Goal: Transaction & Acquisition: Obtain resource

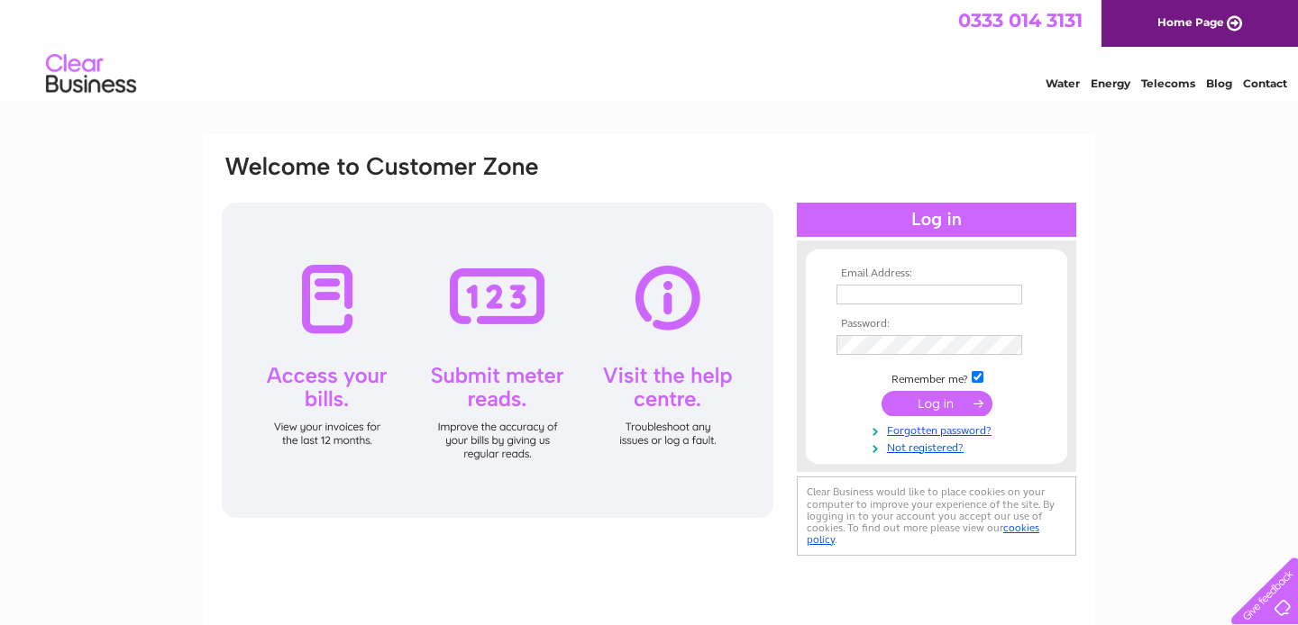
type input "[EMAIL_ADDRESS][DOMAIN_NAME]"
click at [916, 405] on input "submit" at bounding box center [936, 403] width 111 height 25
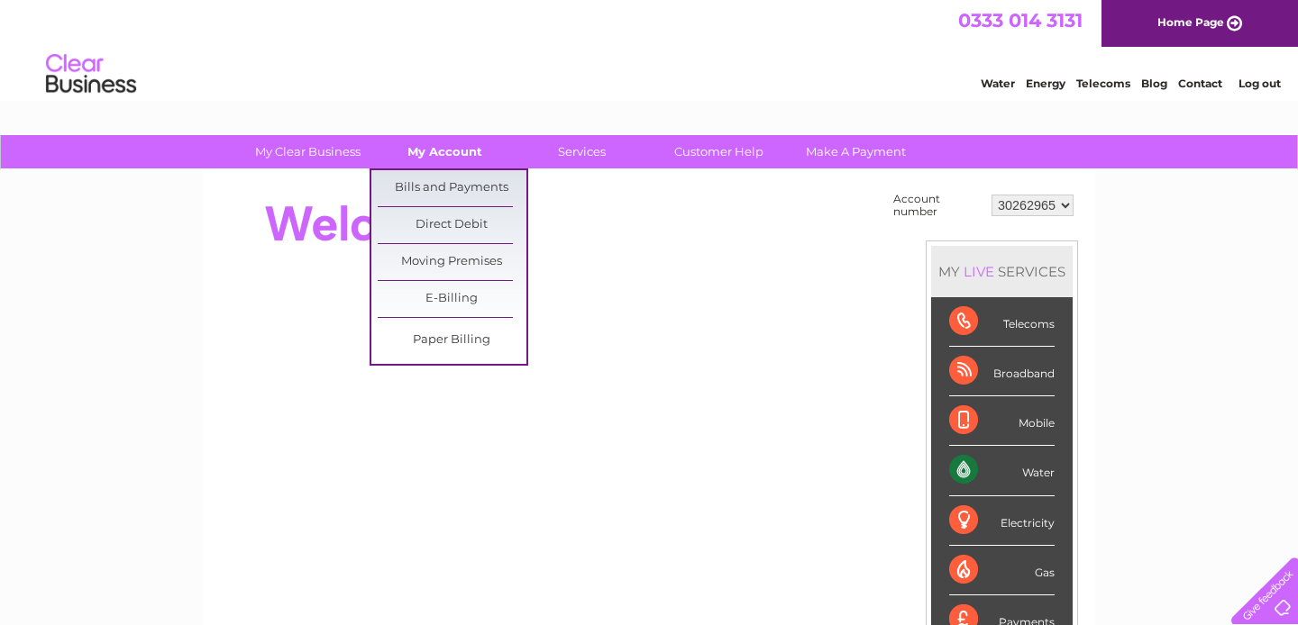
click at [459, 148] on link "My Account" at bounding box center [444, 151] width 149 height 33
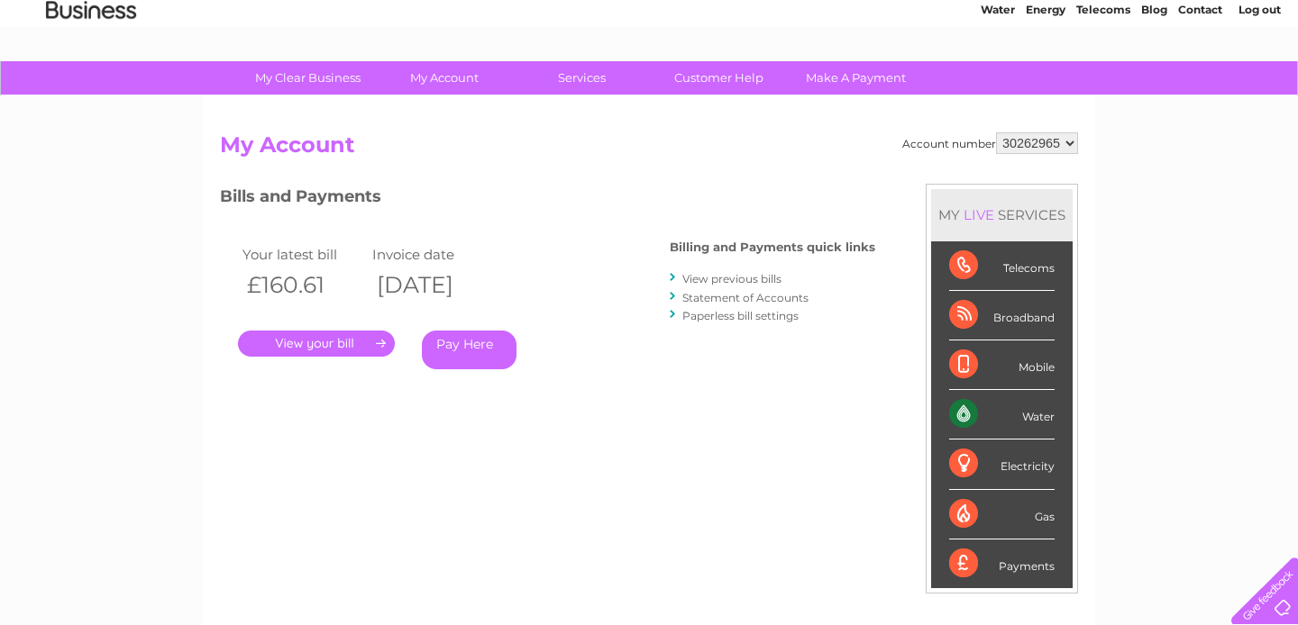
scroll to position [101, 0]
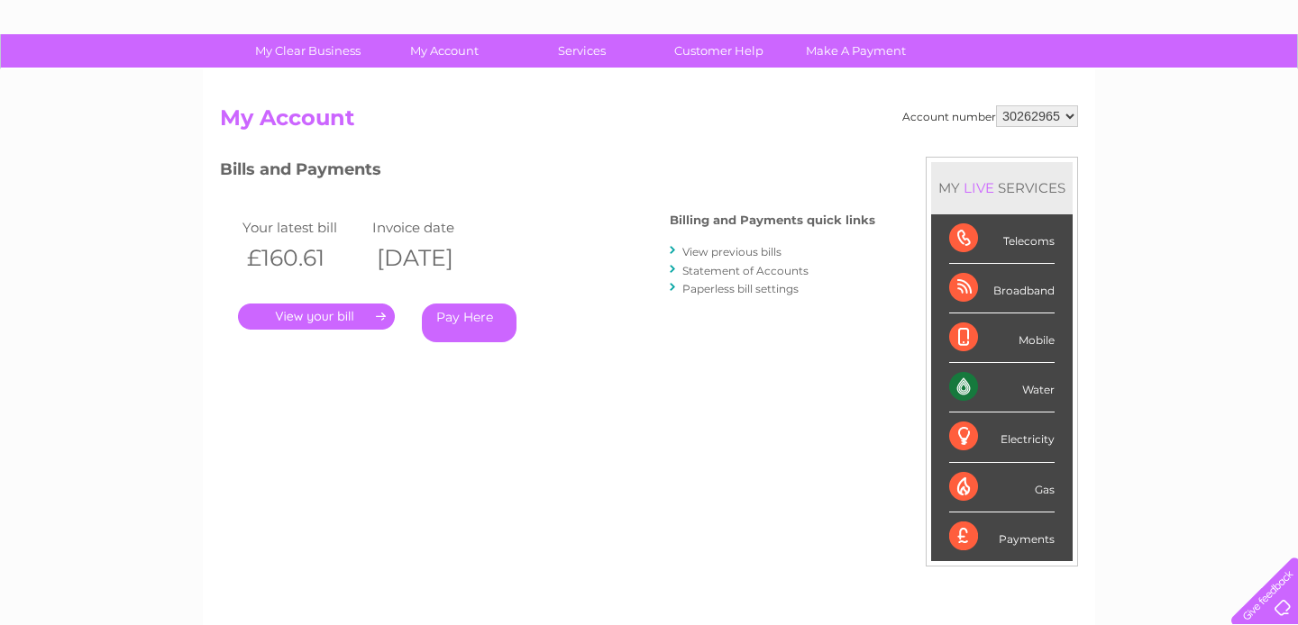
click at [352, 313] on link "." at bounding box center [316, 317] width 157 height 26
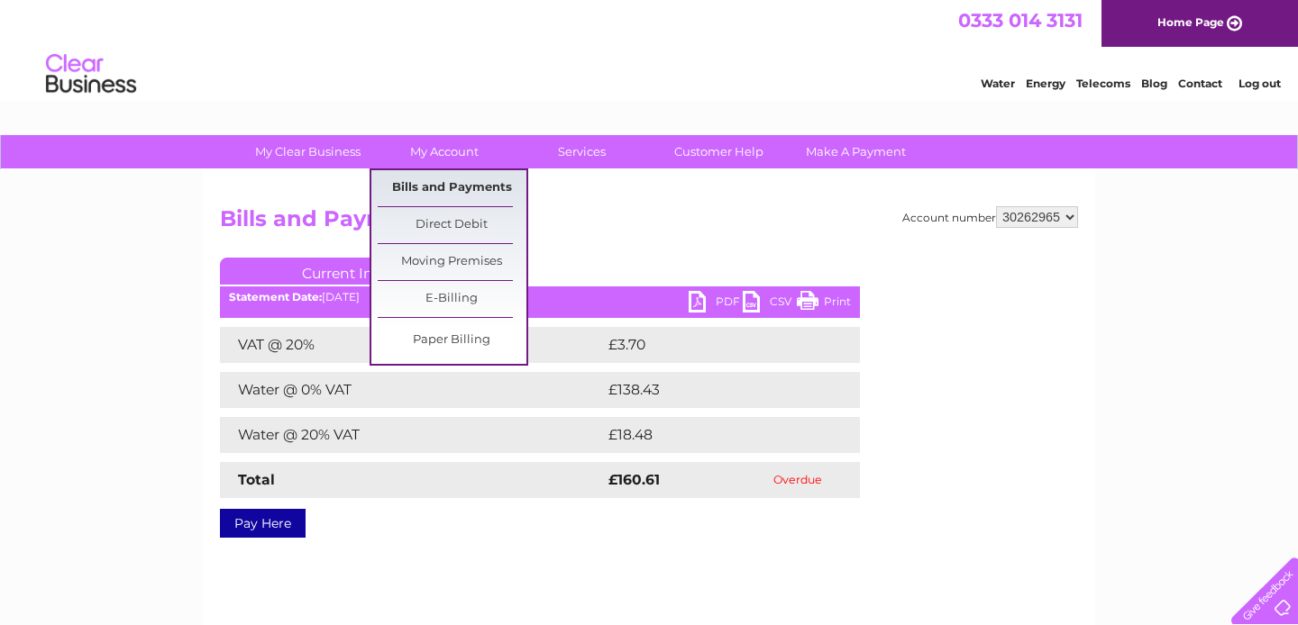
click at [443, 189] on link "Bills and Payments" at bounding box center [452, 188] width 149 height 36
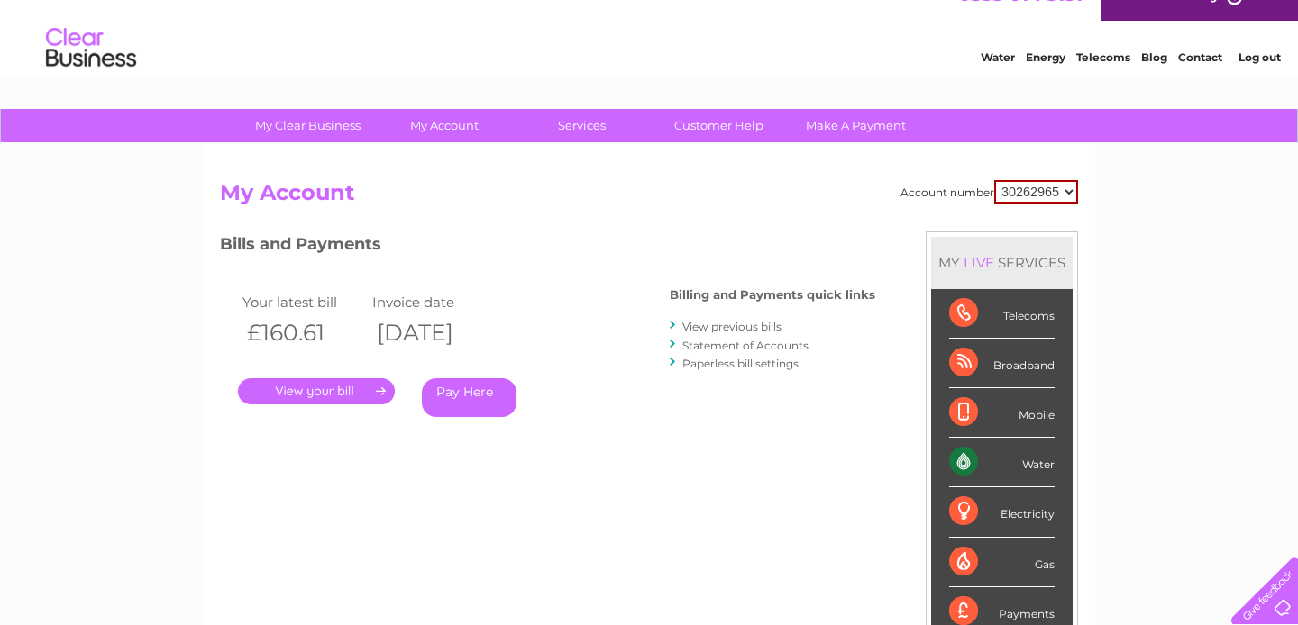
scroll to position [29, 0]
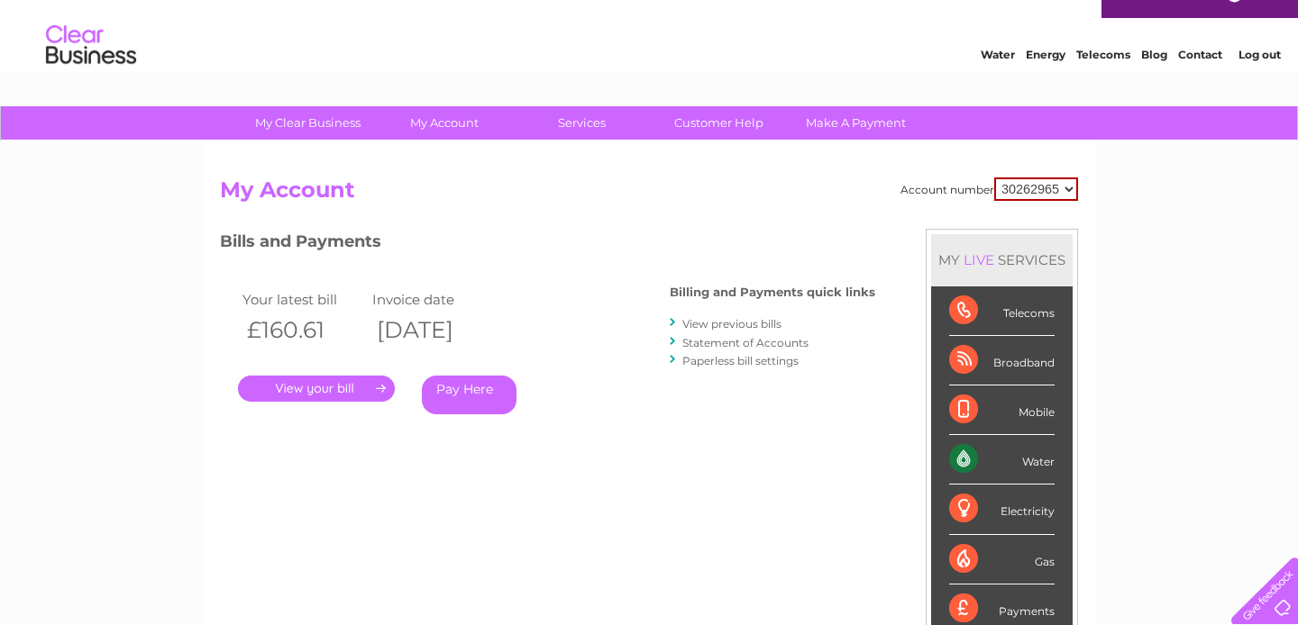
click at [771, 341] on link "Statement of Accounts" at bounding box center [745, 343] width 126 height 14
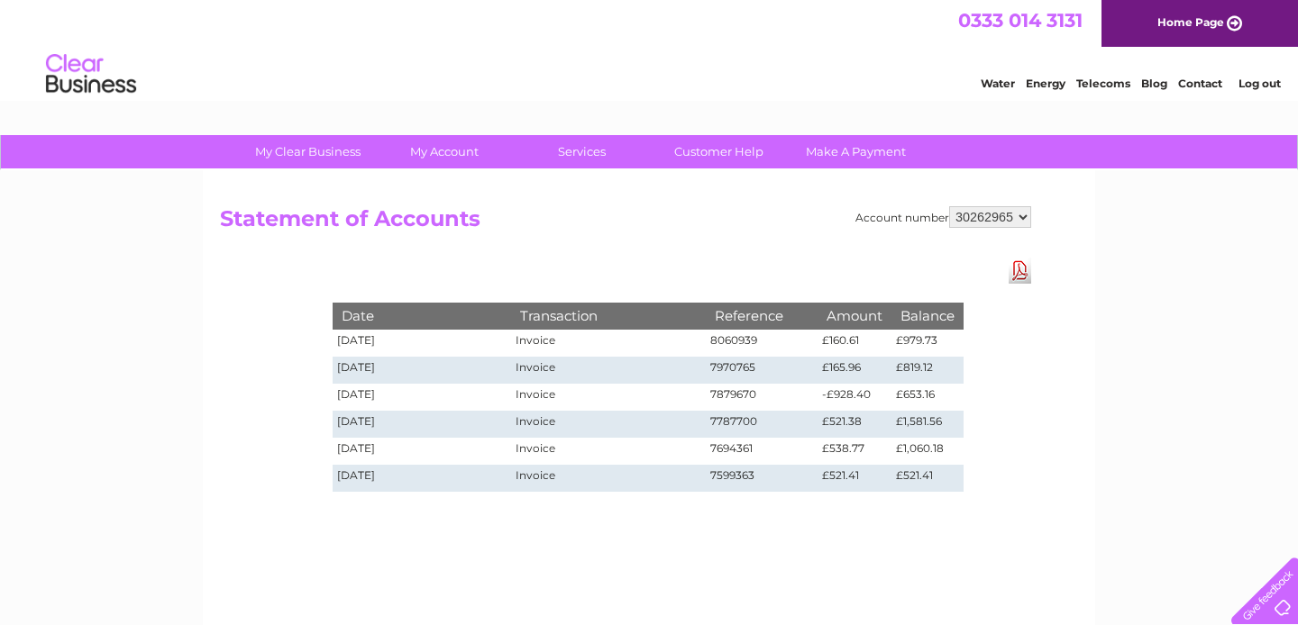
click at [1023, 215] on select "30262965" at bounding box center [990, 217] width 82 height 22
click at [949, 206] on select "30262965" at bounding box center [990, 217] width 82 height 22
click at [1019, 271] on link "Download Pdf" at bounding box center [1020, 271] width 23 height 26
